Goal: Find specific page/section: Find specific page/section

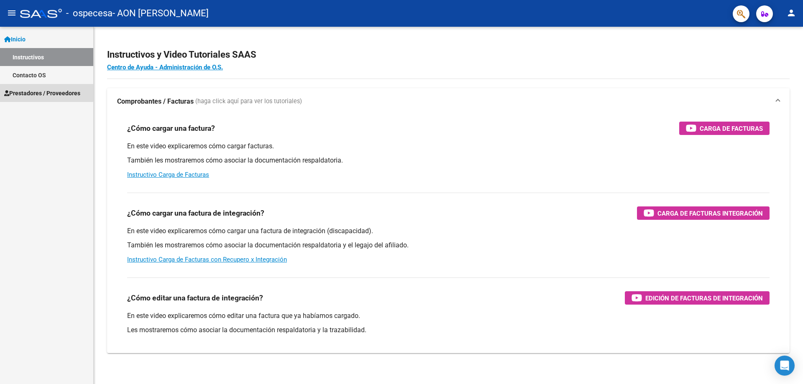
click at [45, 90] on span "Prestadores / Proveedores" at bounding box center [42, 93] width 76 height 9
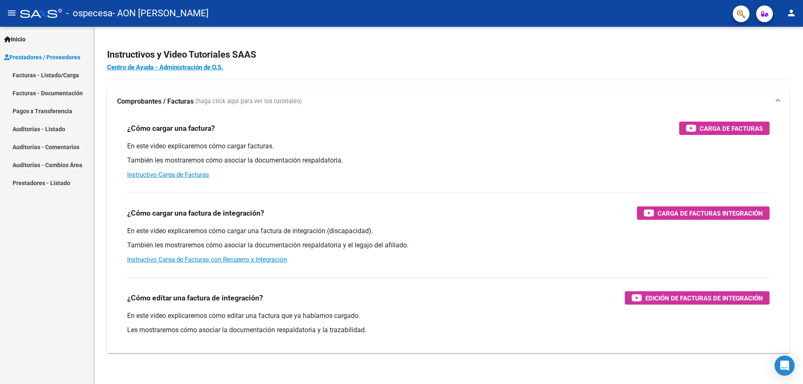
click at [57, 114] on link "Pagos x Transferencia" at bounding box center [46, 111] width 93 height 18
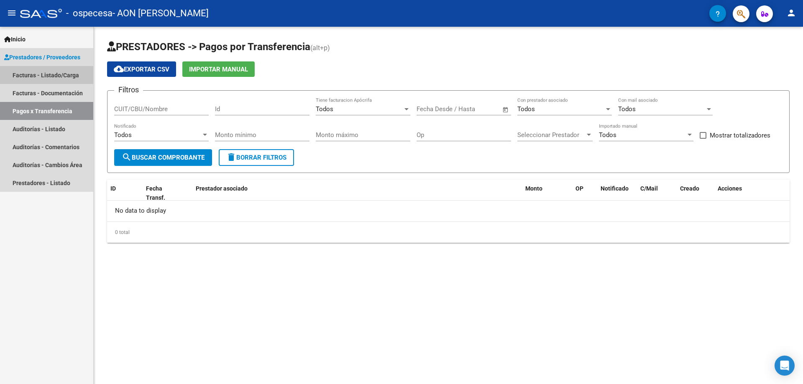
click at [46, 77] on link "Facturas - Listado/Carga" at bounding box center [46, 75] width 93 height 18
